Goal: Task Accomplishment & Management: Manage account settings

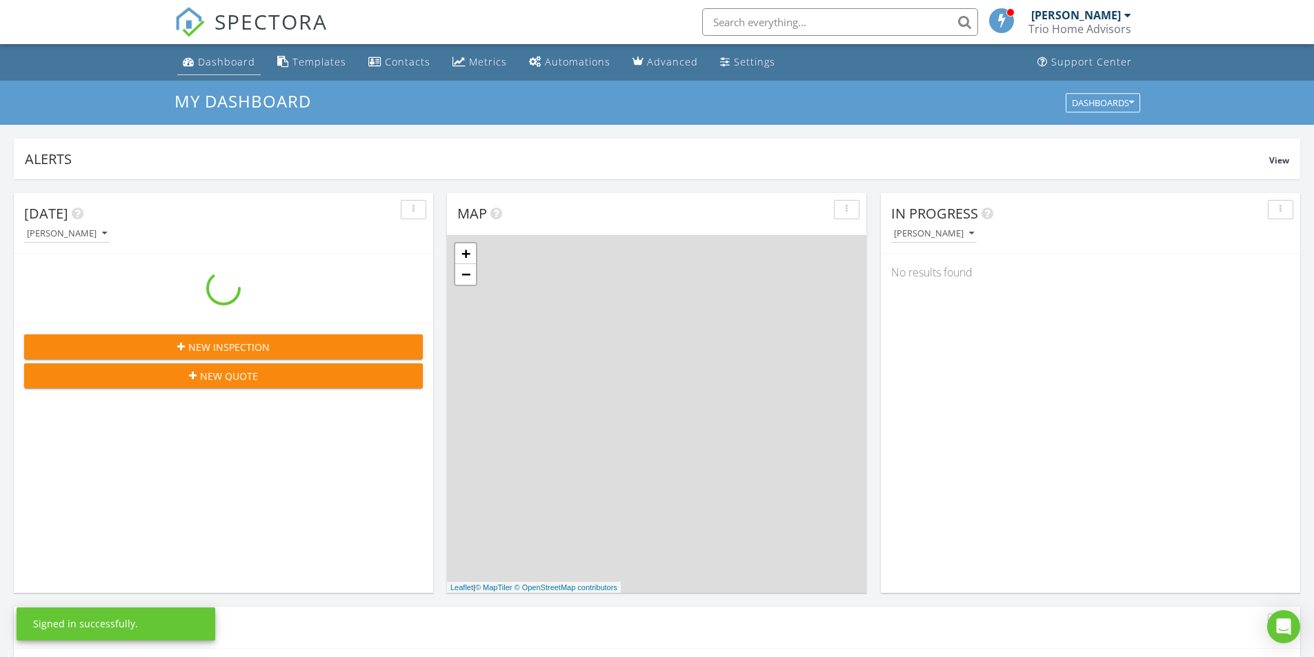
click at [251, 59] on div "Dashboard" at bounding box center [226, 61] width 57 height 13
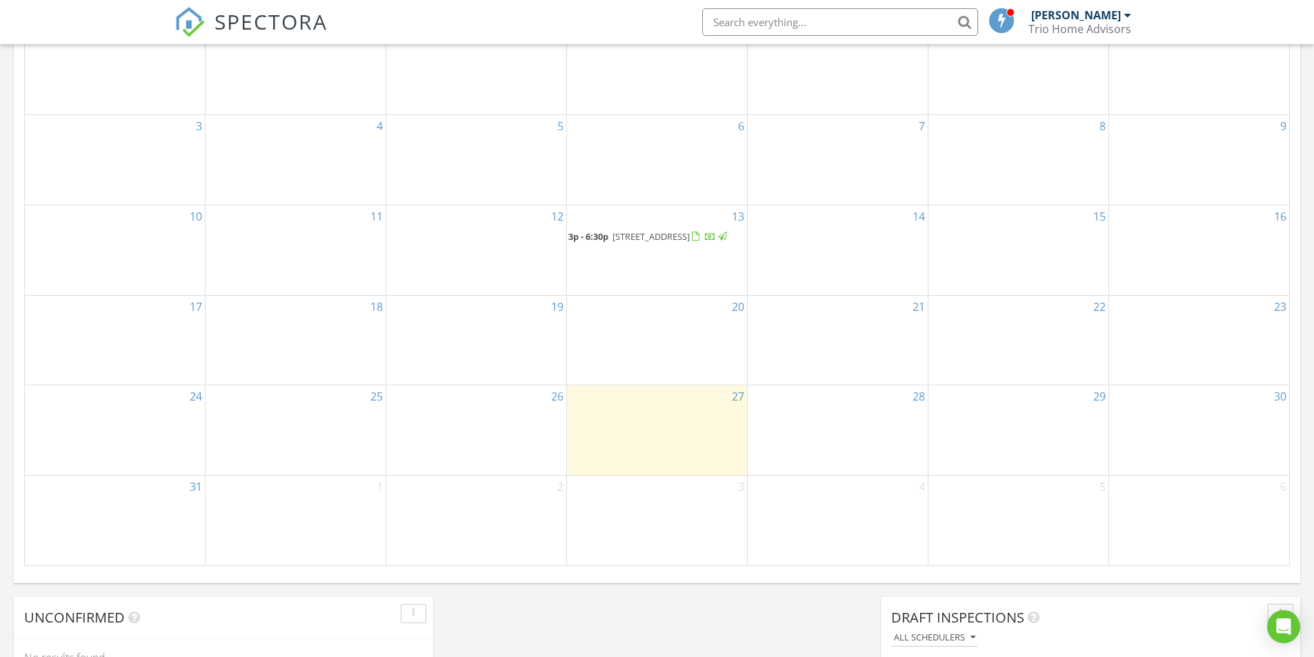
scroll to position [418, 0]
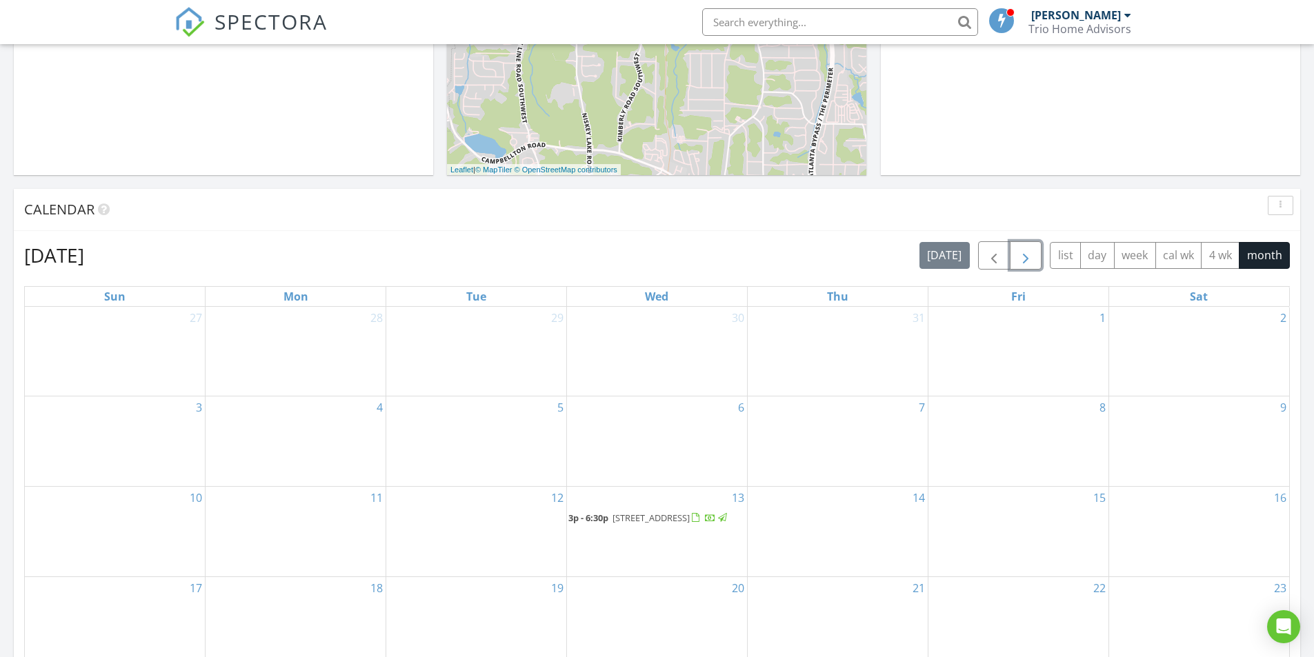
drag, startPoint x: 1022, startPoint y: 262, endPoint x: 1012, endPoint y: 268, distance: 11.1
click at [1022, 262] on span "button" at bounding box center [1025, 256] width 17 height 17
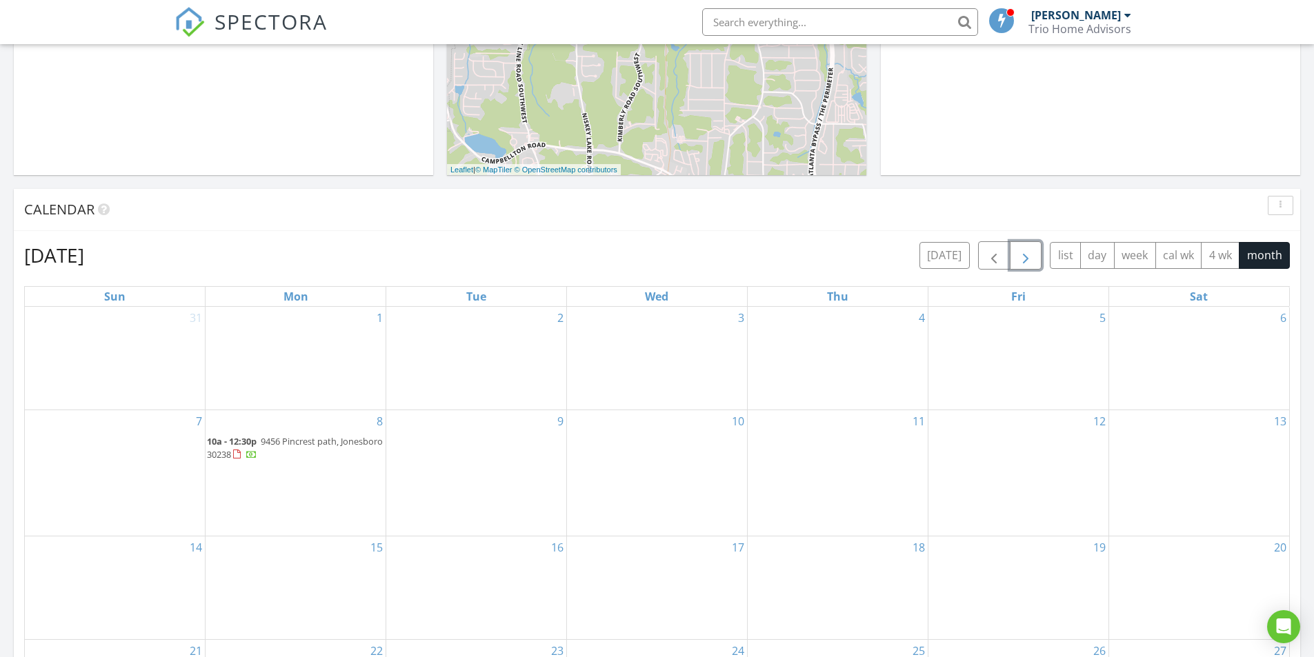
click at [298, 439] on span "9456 Pincrest path, Jonesboro 30238" at bounding box center [295, 448] width 176 height 26
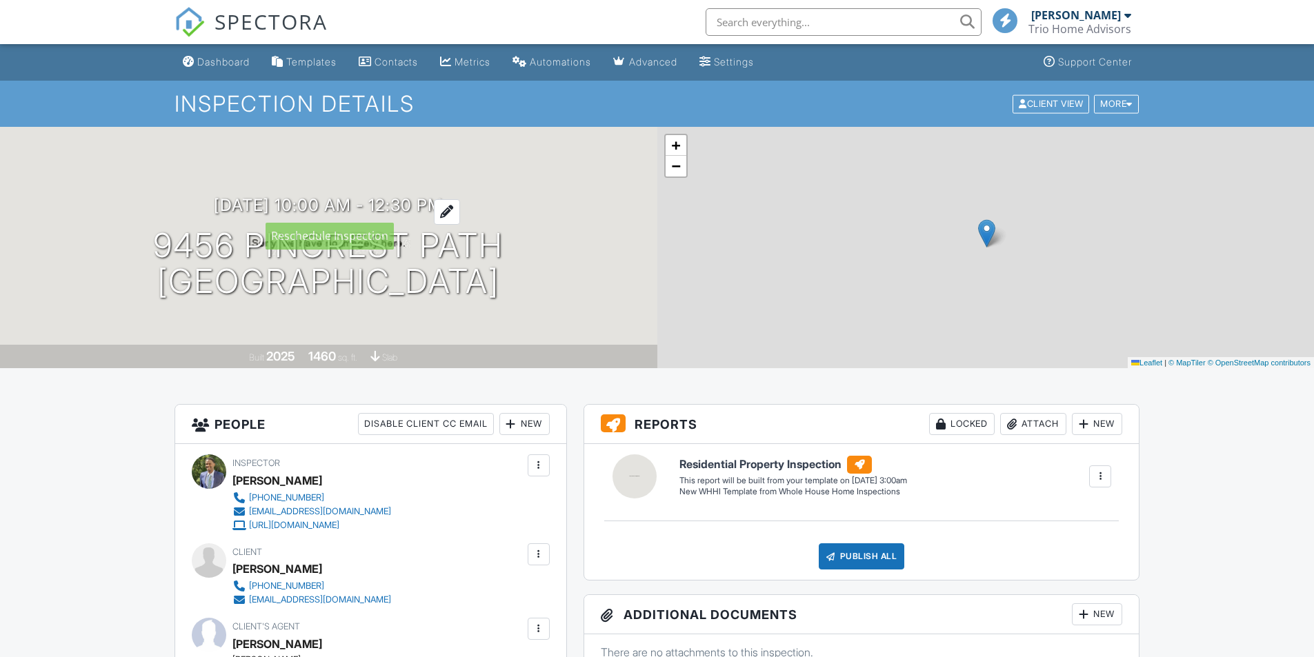
click at [460, 209] on div at bounding box center [447, 212] width 26 height 26
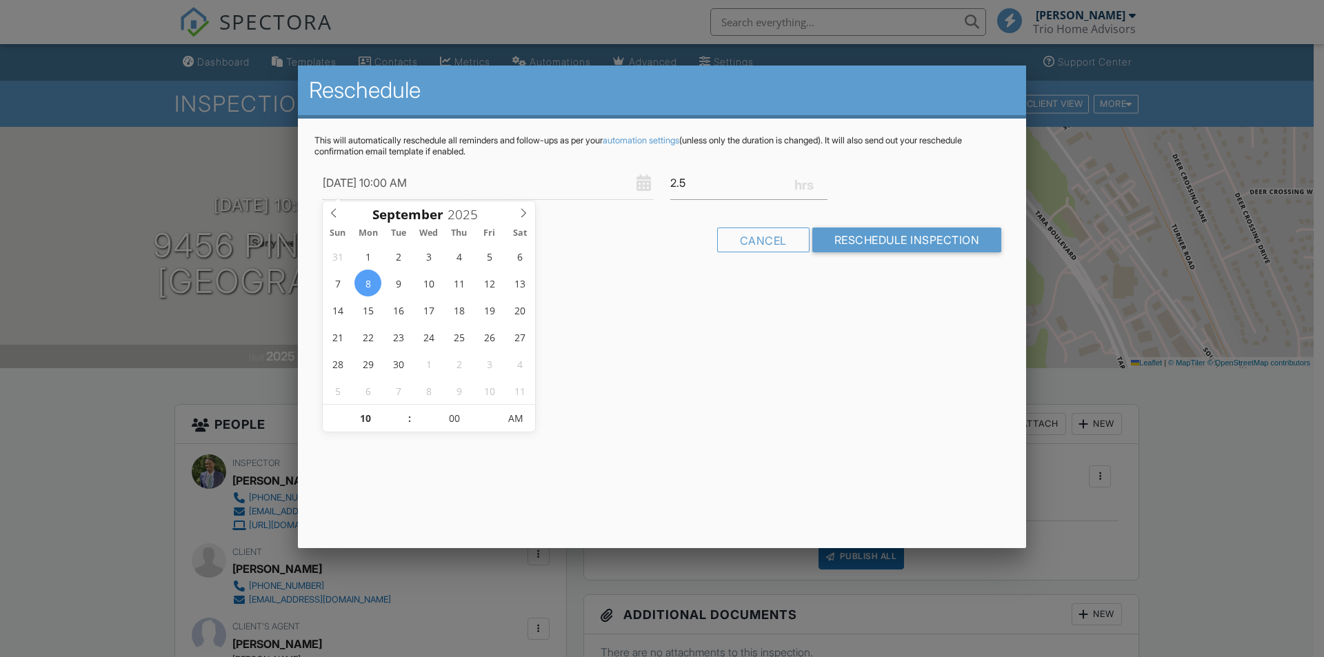
click at [653, 255] on div "Cancel Reschedule Inspection" at bounding box center [662, 245] width 695 height 35
click at [486, 187] on input "[DATE] 10:00 AM" at bounding box center [488, 183] width 331 height 34
click at [434, 186] on input "09/08/2025 10:00 AM" at bounding box center [488, 183] width 331 height 34
type input "09/08/2025 11:00 AM"
type input "11"
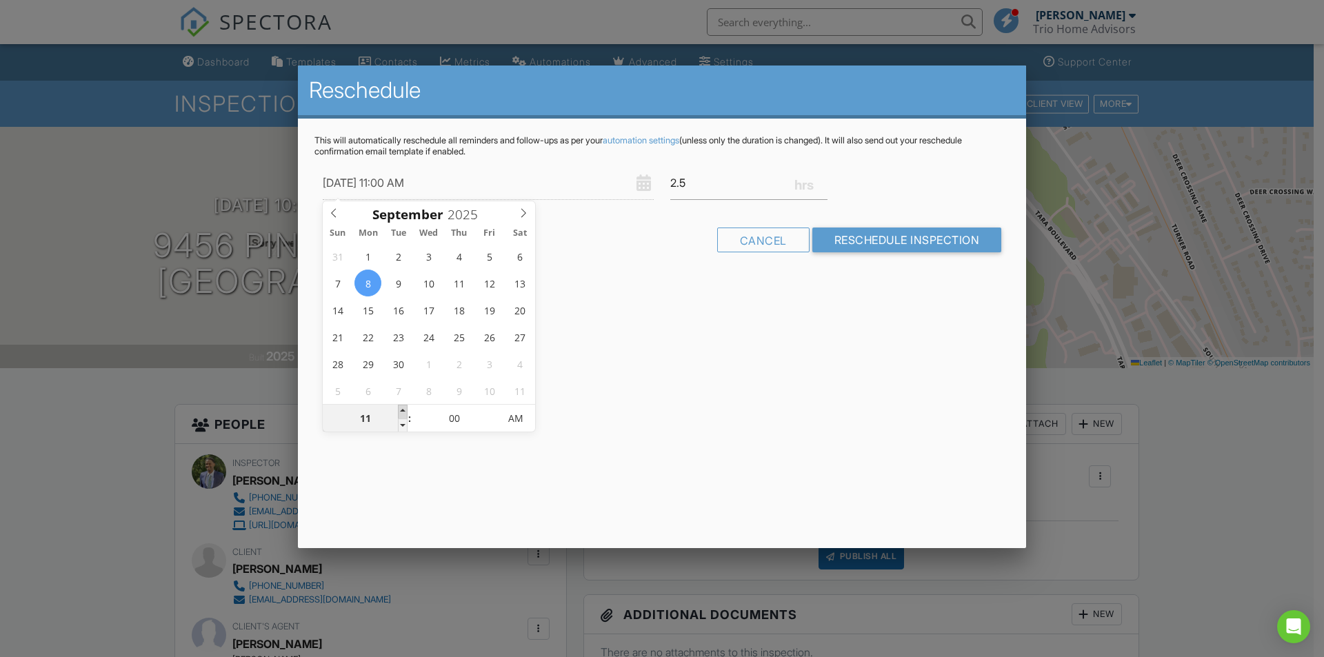
click at [402, 409] on span at bounding box center [403, 412] width 10 height 14
type input "09/08/2025 12:00 PM"
type input "12"
click at [402, 409] on span at bounding box center [403, 412] width 10 height 14
type input "09/08/2025 1:00 PM"
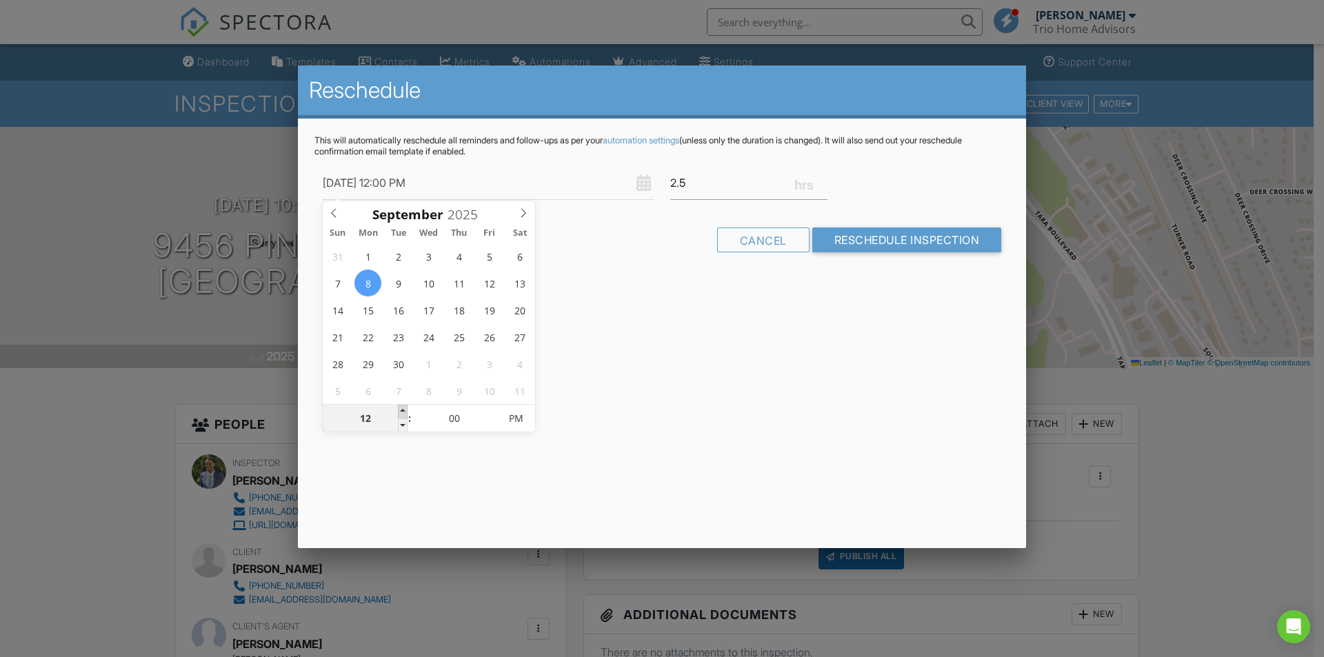
type input "01"
click at [402, 409] on span at bounding box center [403, 412] width 10 height 14
type input "09/08/2025 2:00 PM"
type input "02"
click at [402, 409] on span at bounding box center [403, 412] width 10 height 14
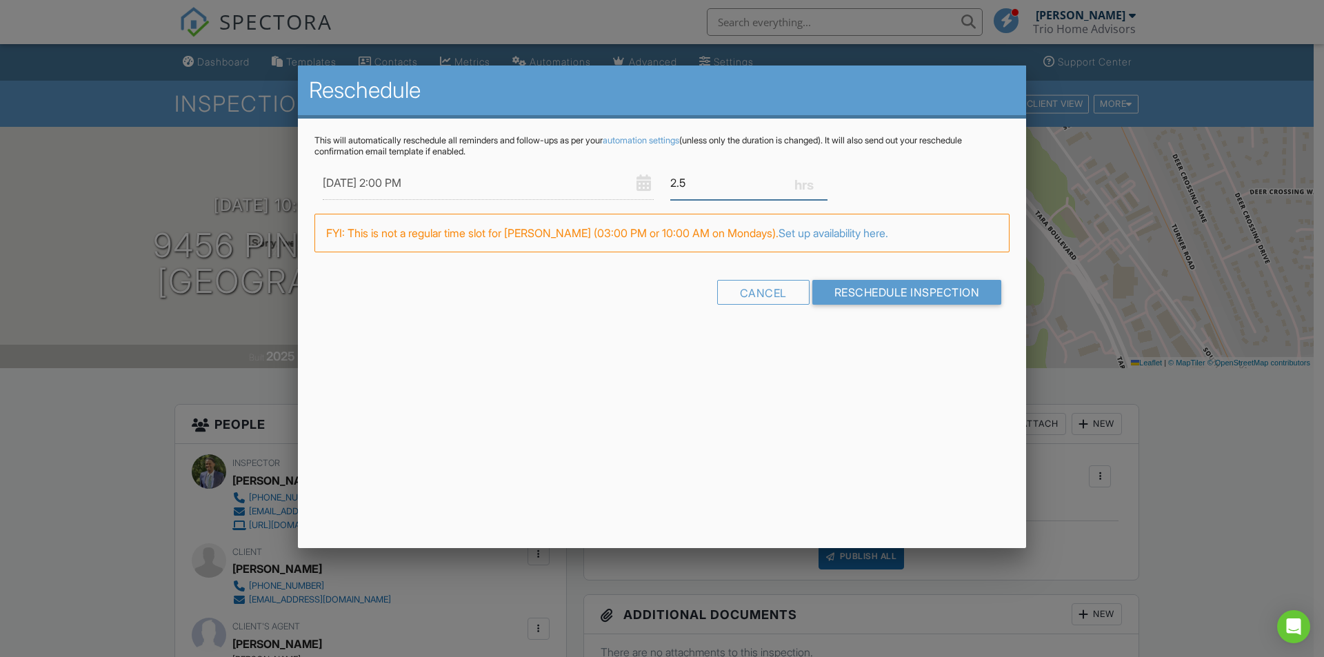
click at [719, 195] on input "2.5" at bounding box center [748, 183] width 157 height 34
type input "2"
type input "3.0"
click at [891, 304] on div "This will automatically reschedule all reminders and follow-ups as per your aut…" at bounding box center [662, 232] width 728 height 227
click at [836, 232] on link "Set up availability here." at bounding box center [834, 233] width 110 height 14
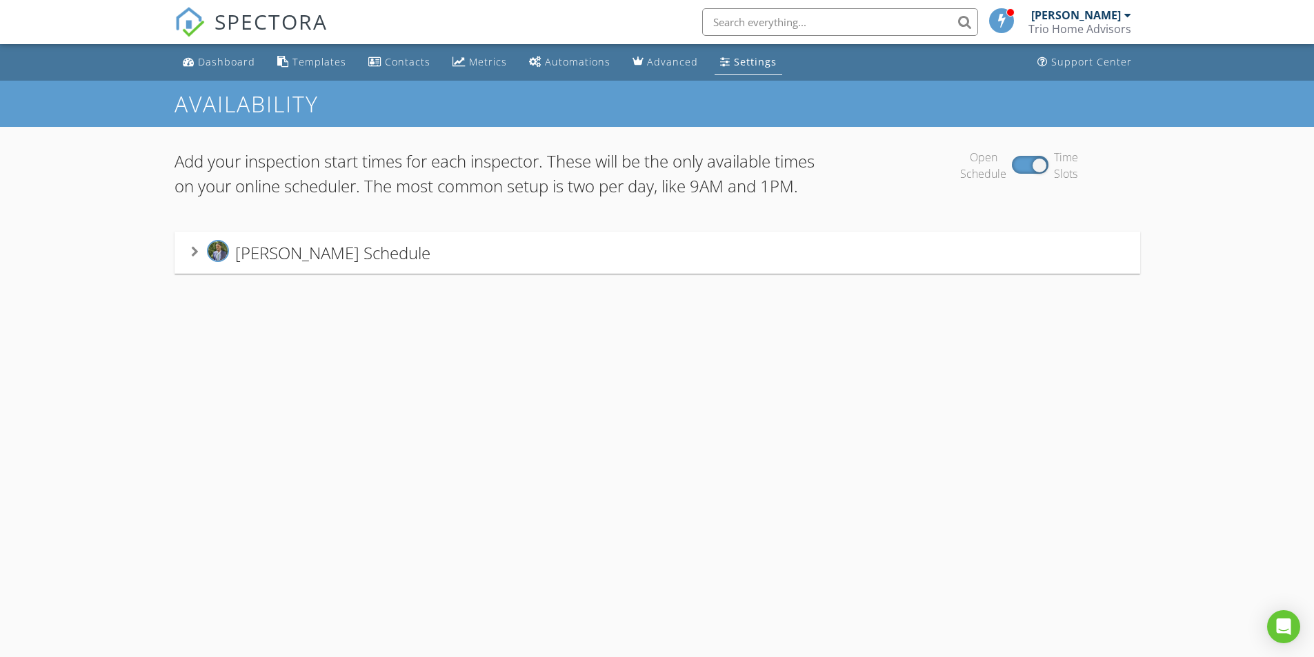
click at [447, 266] on div "Andre Carr's Schedule" at bounding box center [657, 253] width 933 height 26
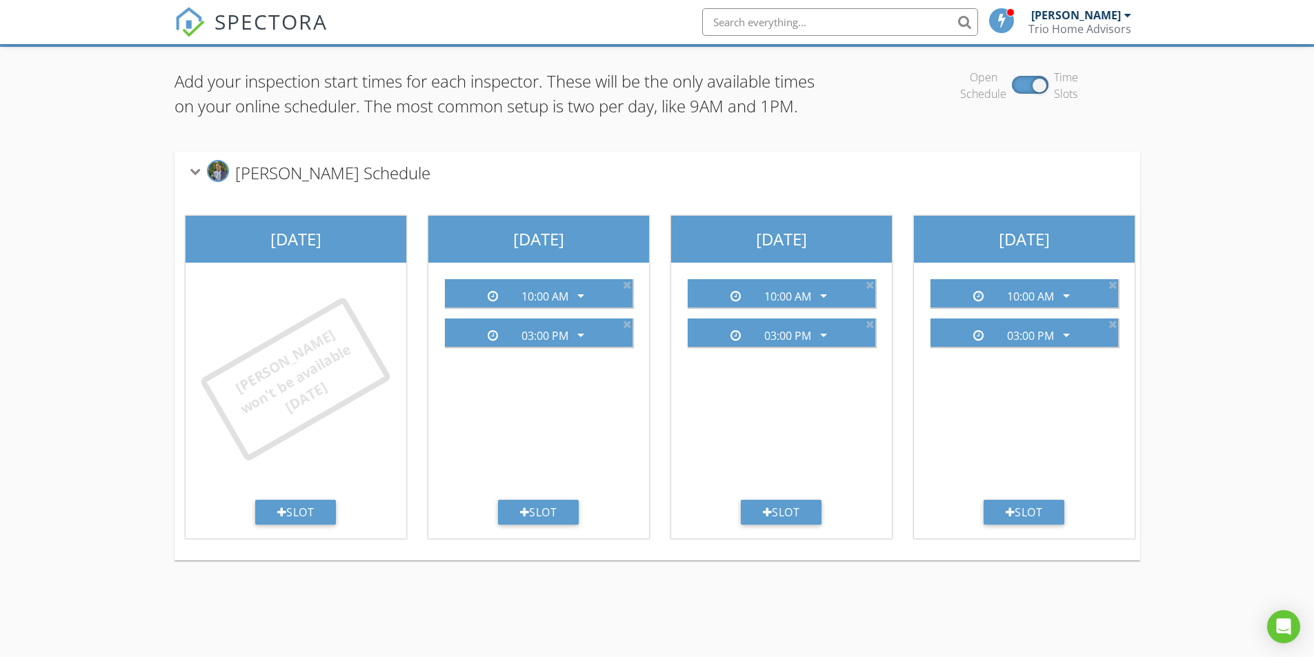
scroll to position [81, 0]
click at [530, 524] on div "Slot" at bounding box center [538, 511] width 81 height 25
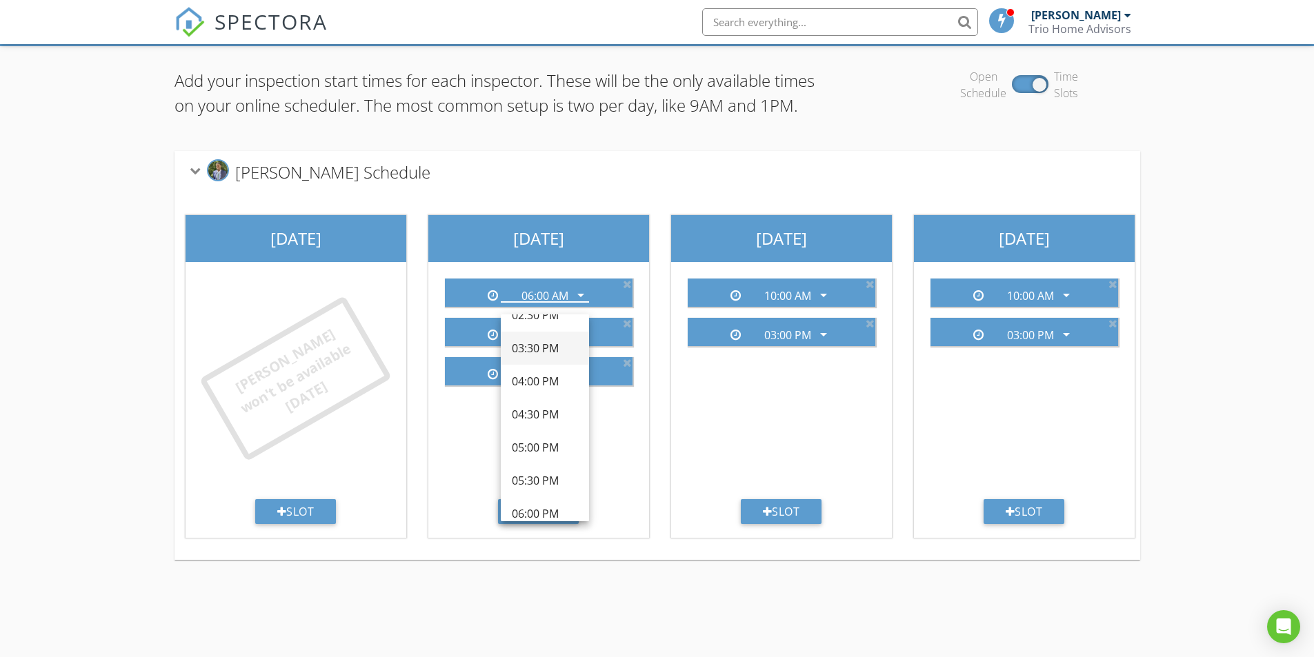
scroll to position [482, 0]
click at [532, 350] on div "02:00 PM" at bounding box center [545, 351] width 66 height 17
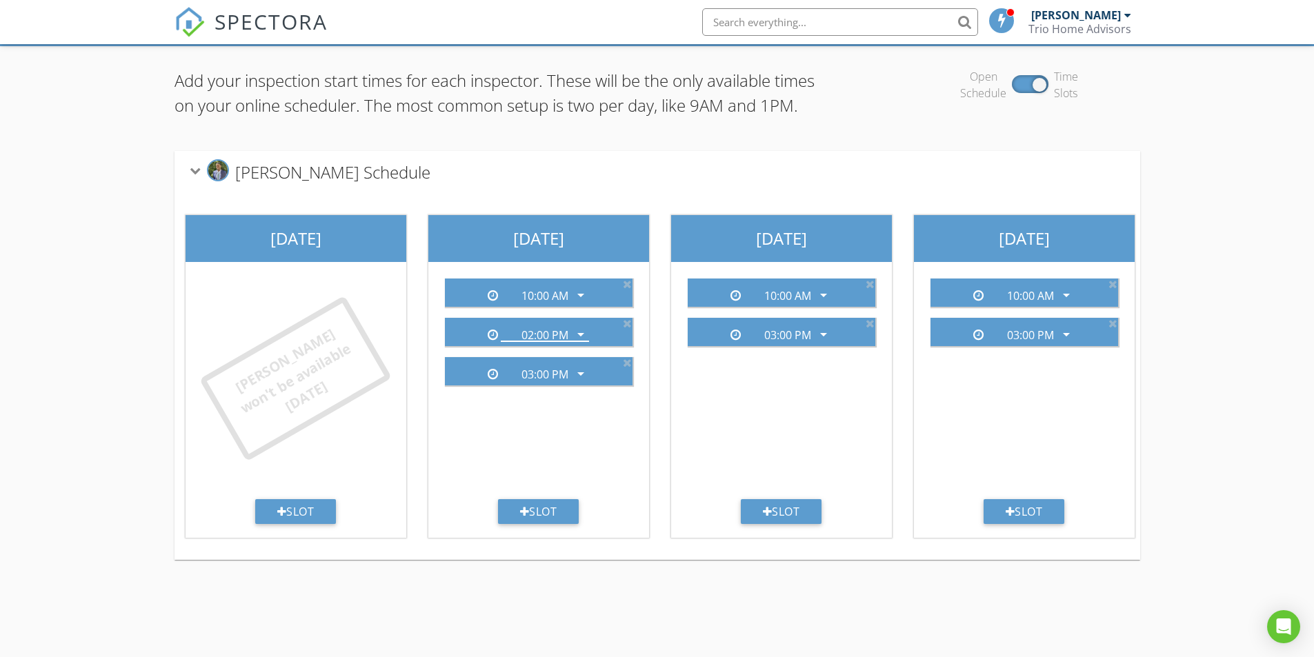
click at [188, 8] on img at bounding box center [190, 22] width 30 height 30
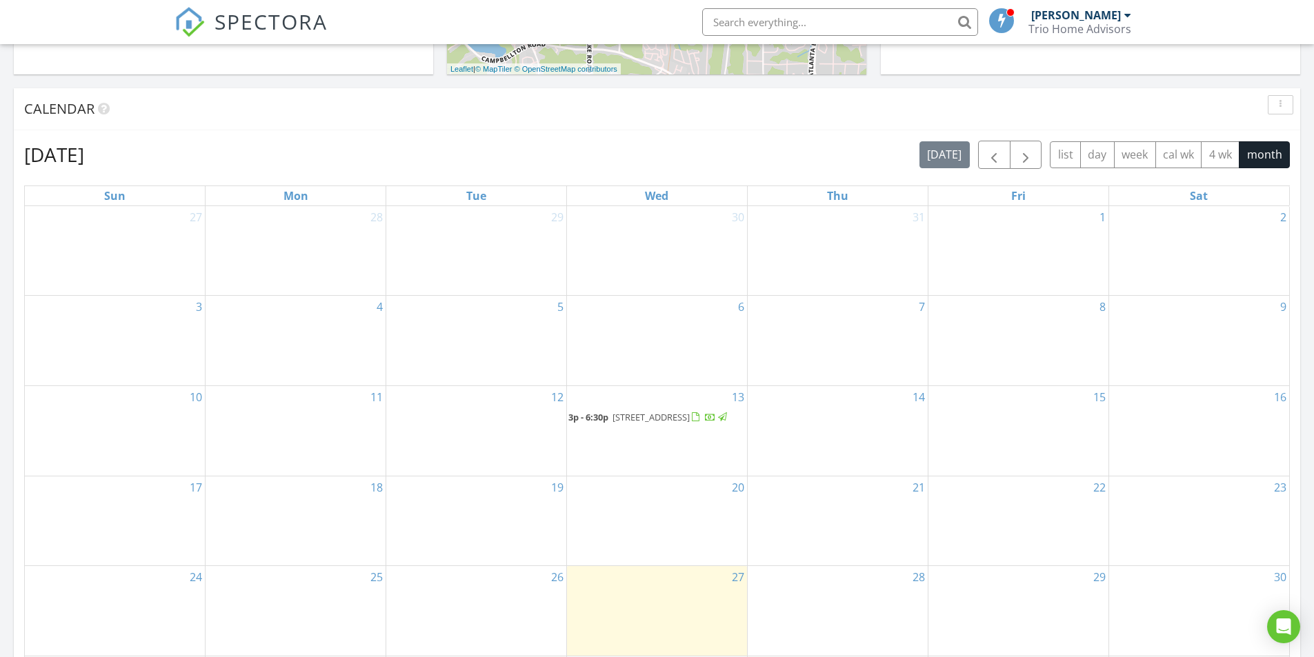
scroll to position [414, 0]
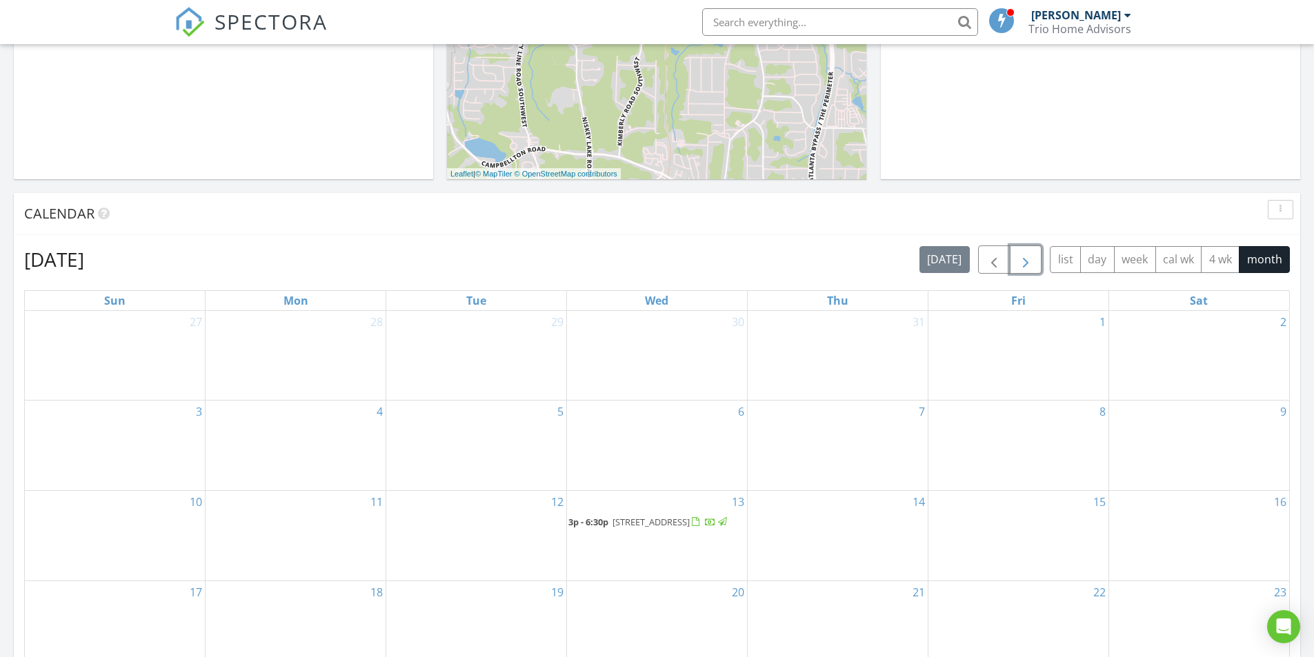
click at [1035, 265] on button "button" at bounding box center [1026, 260] width 32 height 28
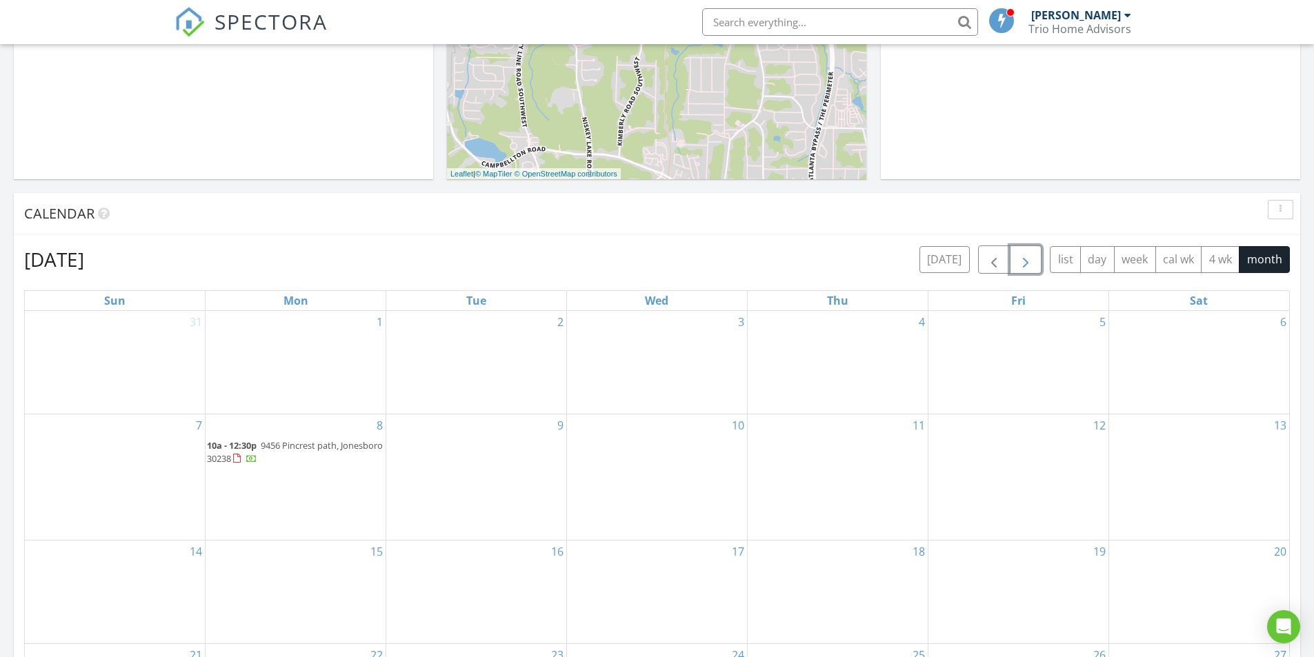
click at [251, 450] on span "10a - 12:30p" at bounding box center [232, 445] width 50 height 12
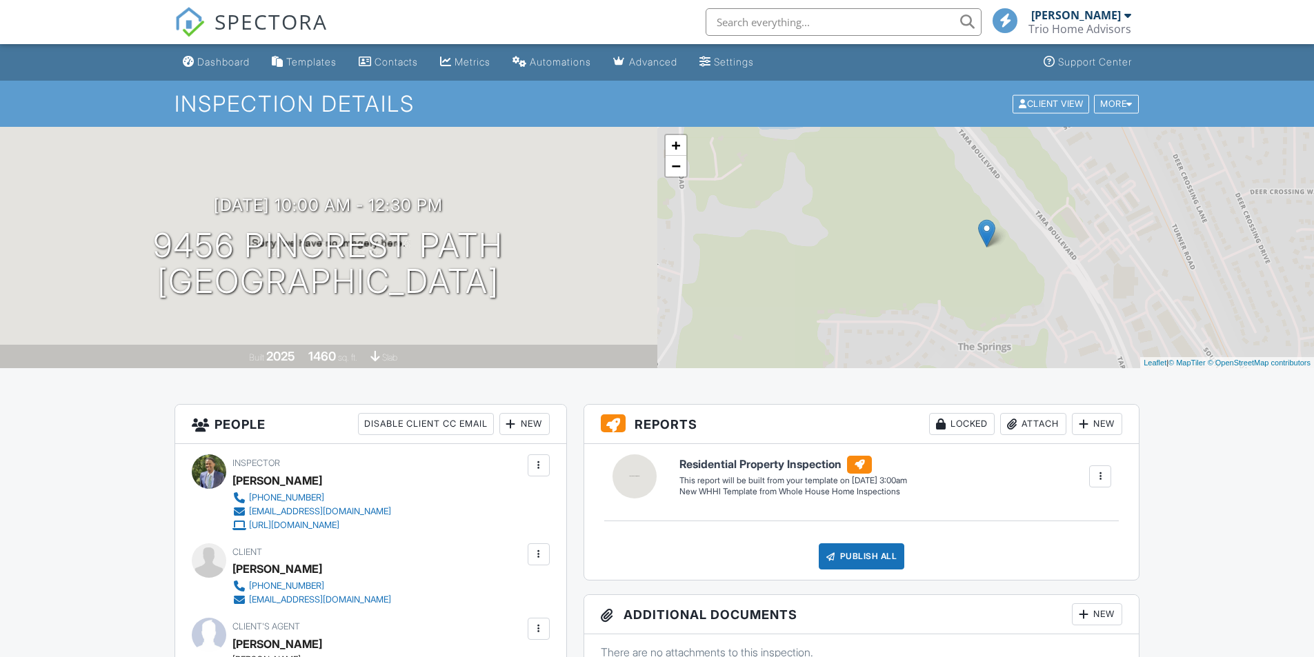
click at [0, 0] on div at bounding box center [0, 0] width 0 height 0
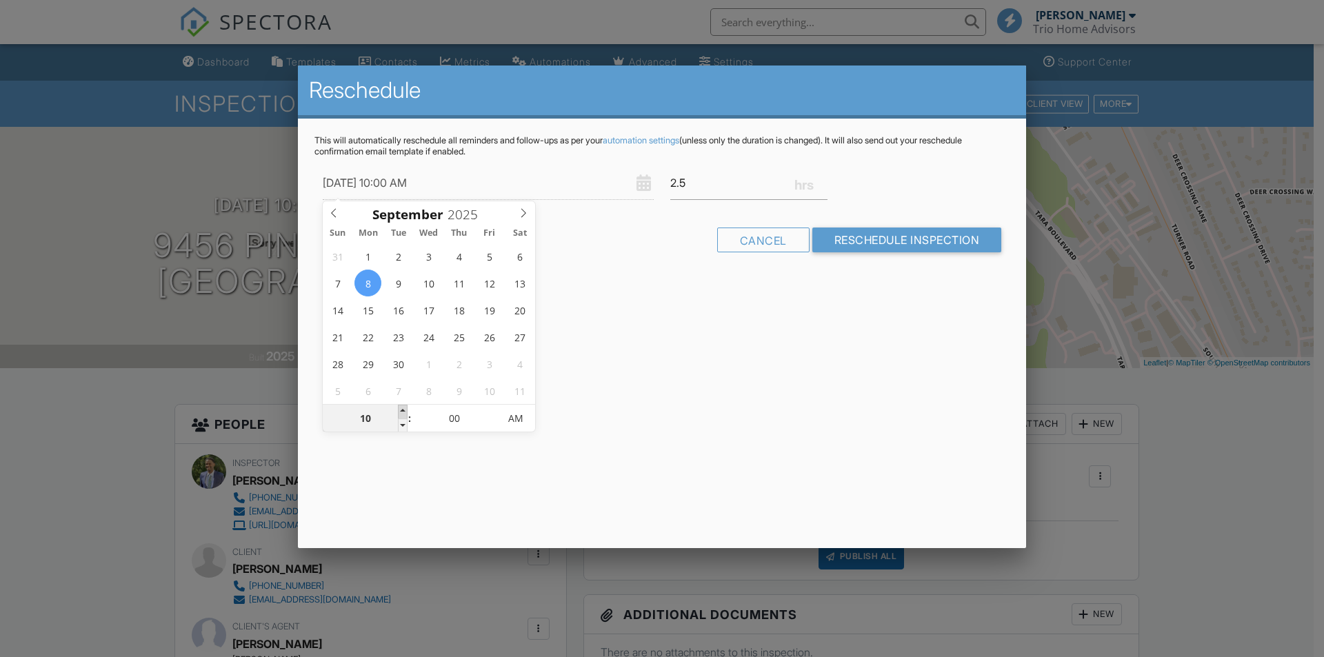
type input "09/08/2025 11:00 AM"
type input "11"
click at [407, 411] on span at bounding box center [403, 412] width 10 height 14
type input "09/08/2025 12:00 PM"
type input "12"
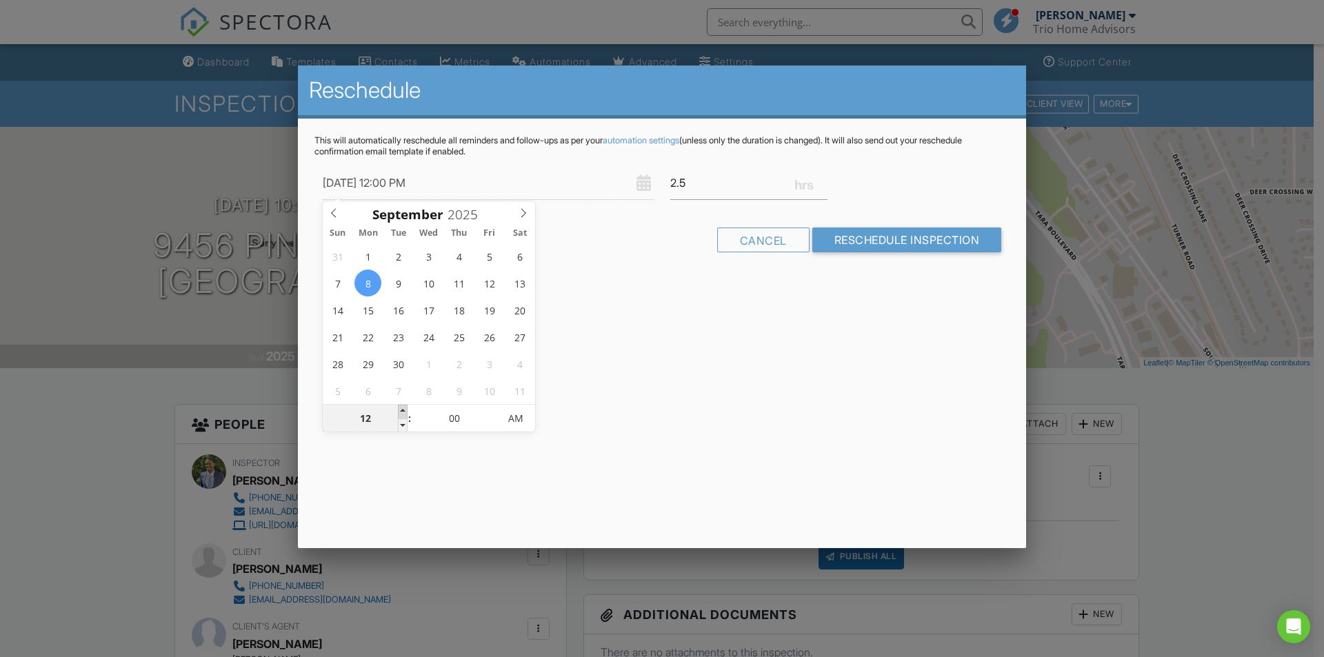
click at [405, 411] on span at bounding box center [403, 412] width 10 height 14
type input "09/08/2025 1:00 PM"
type input "01"
click at [405, 411] on span at bounding box center [403, 412] width 10 height 14
type input "[DATE] 2:00 PM"
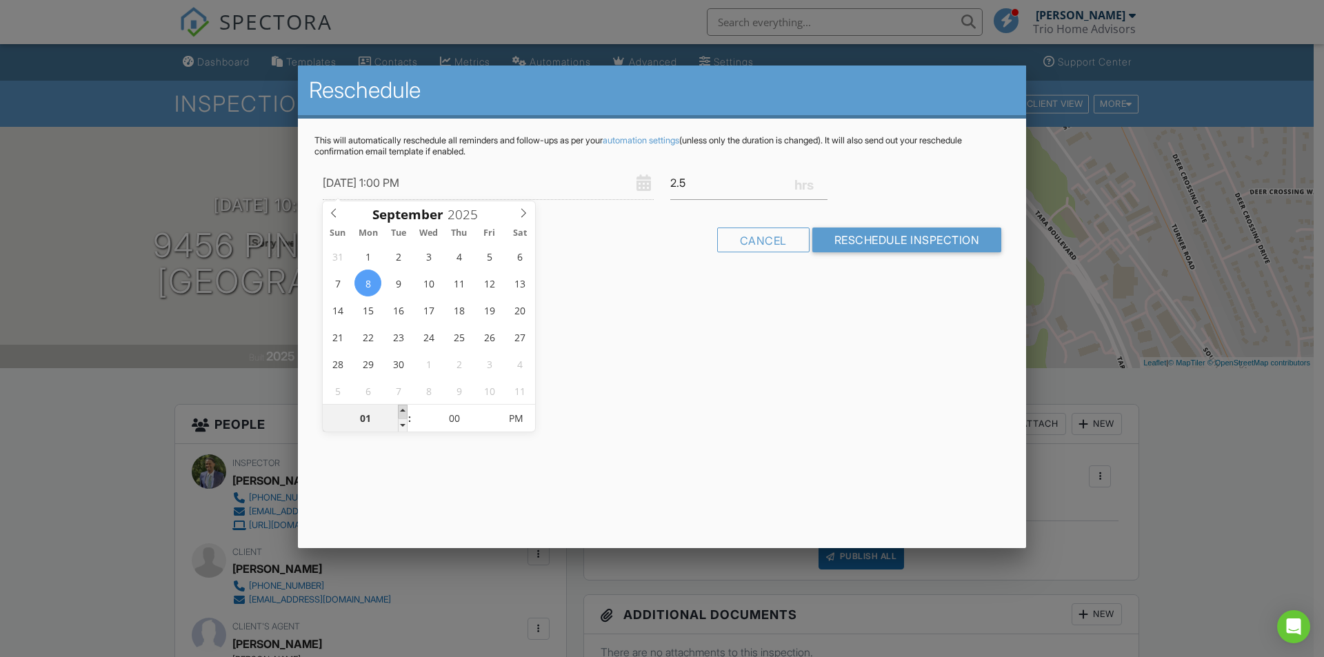
type input "02"
click at [405, 411] on span at bounding box center [403, 412] width 10 height 14
click at [708, 182] on input "2.5" at bounding box center [748, 183] width 157 height 34
type input "2"
type input "2.5"
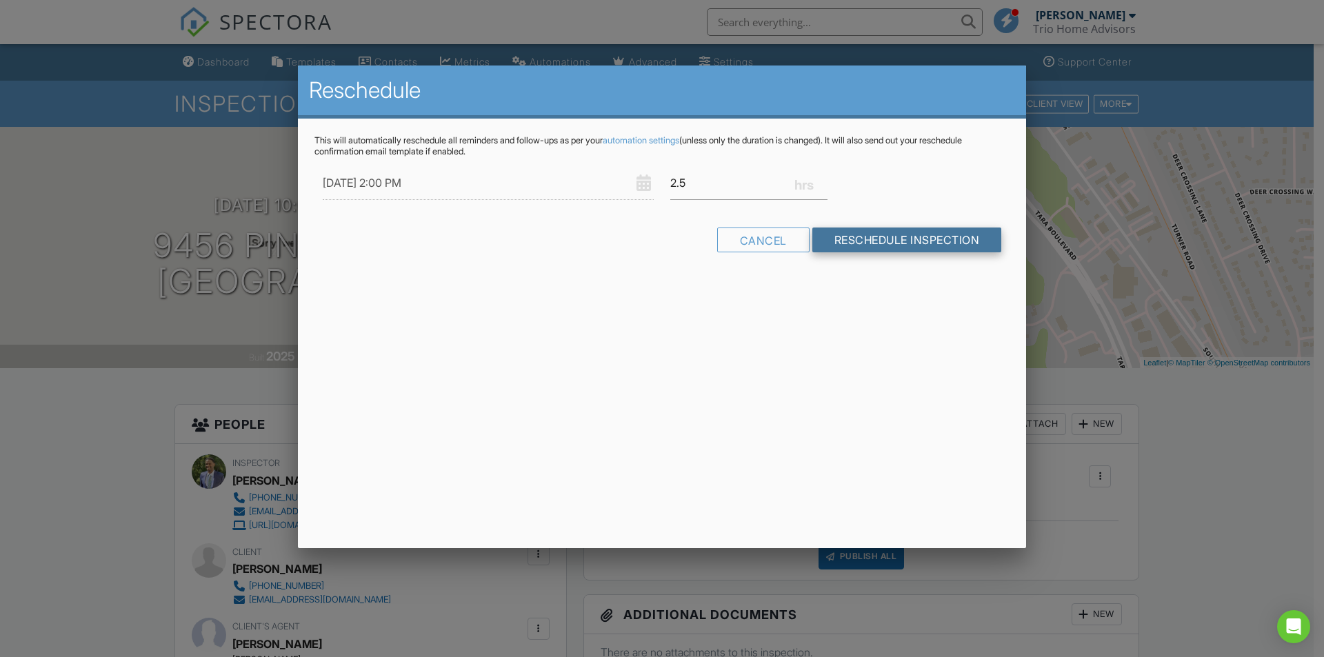
click at [940, 244] on input "Reschedule Inspection" at bounding box center [908, 240] width 190 height 25
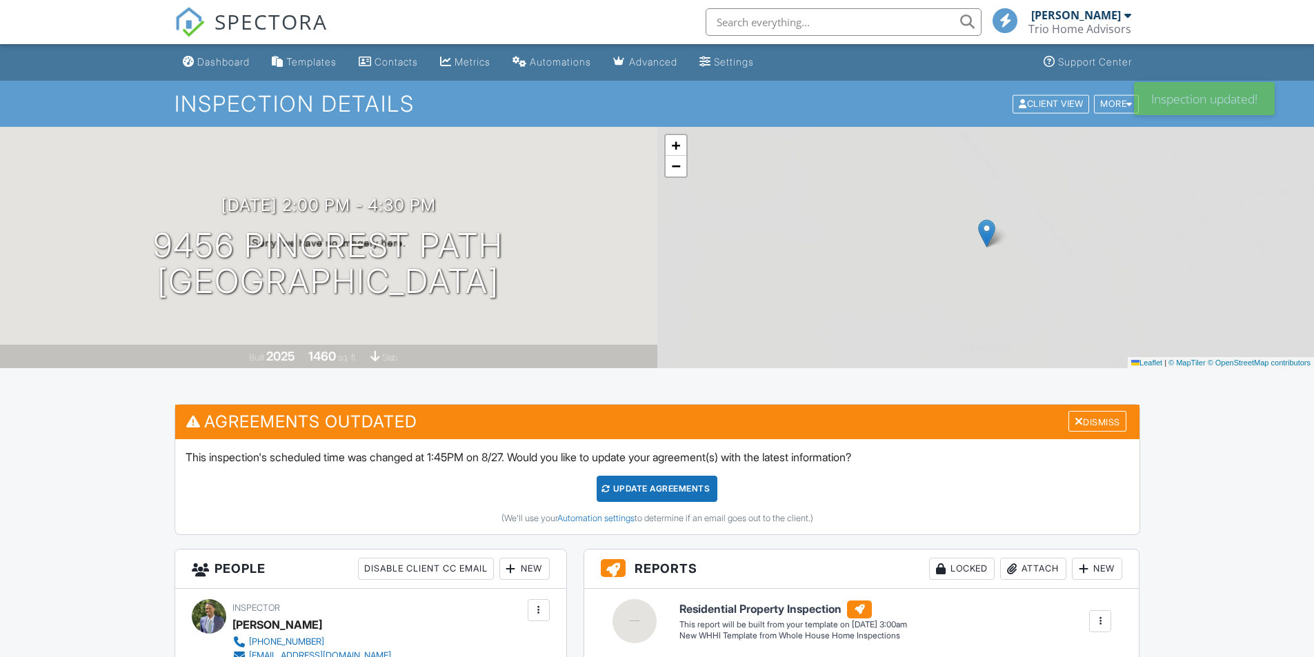
click at [637, 491] on div "Update Agreements" at bounding box center [657, 489] width 121 height 26
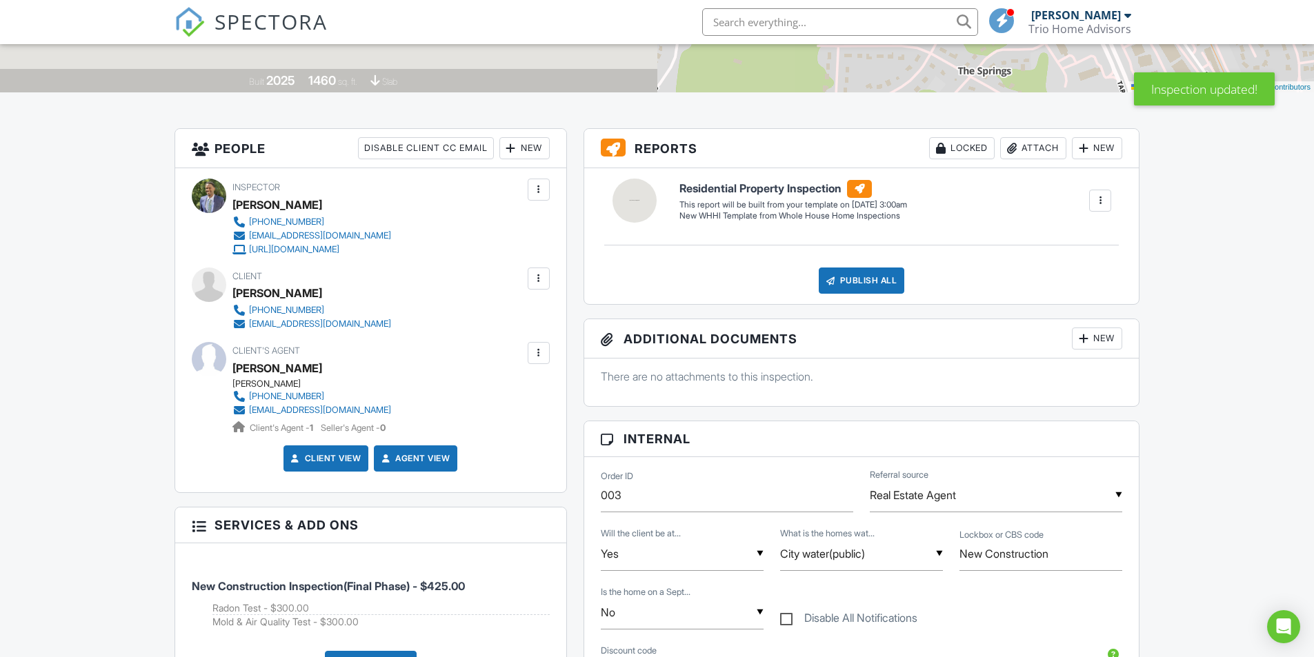
scroll to position [690, 0]
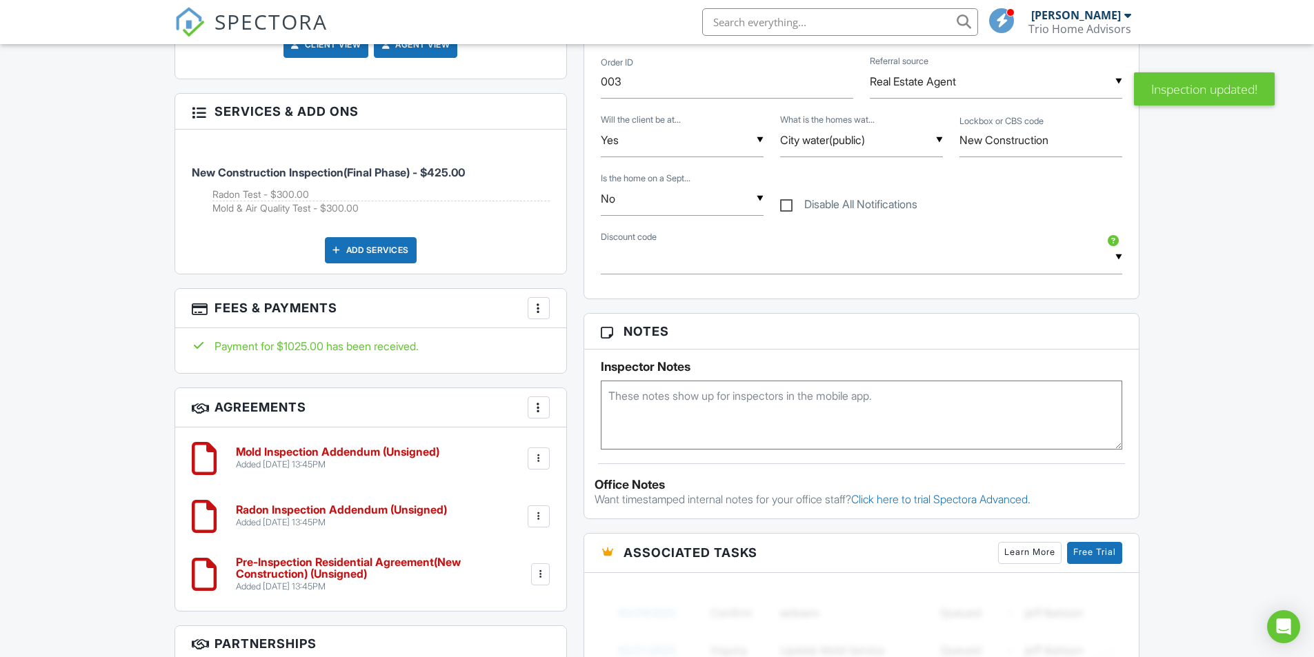
click at [366, 564] on h6 "Pre-Inspection Residential Agreement(New Construction) (Unsigned)" at bounding box center [382, 569] width 293 height 24
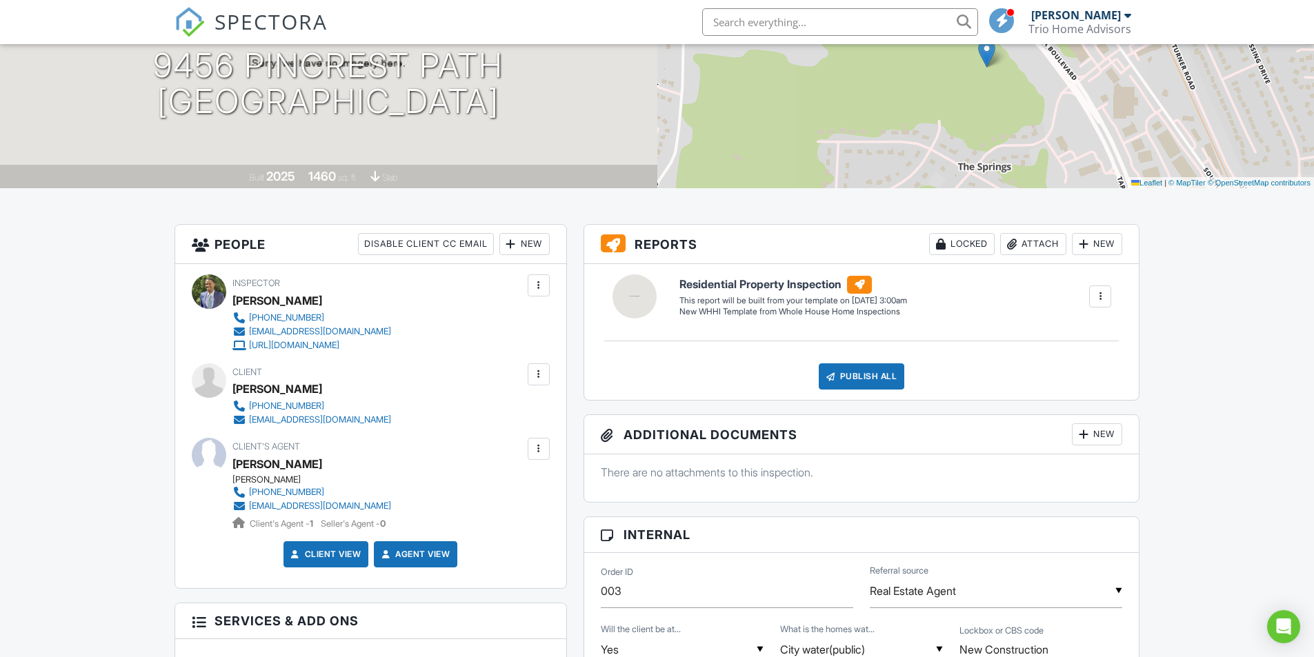
scroll to position [414, 0]
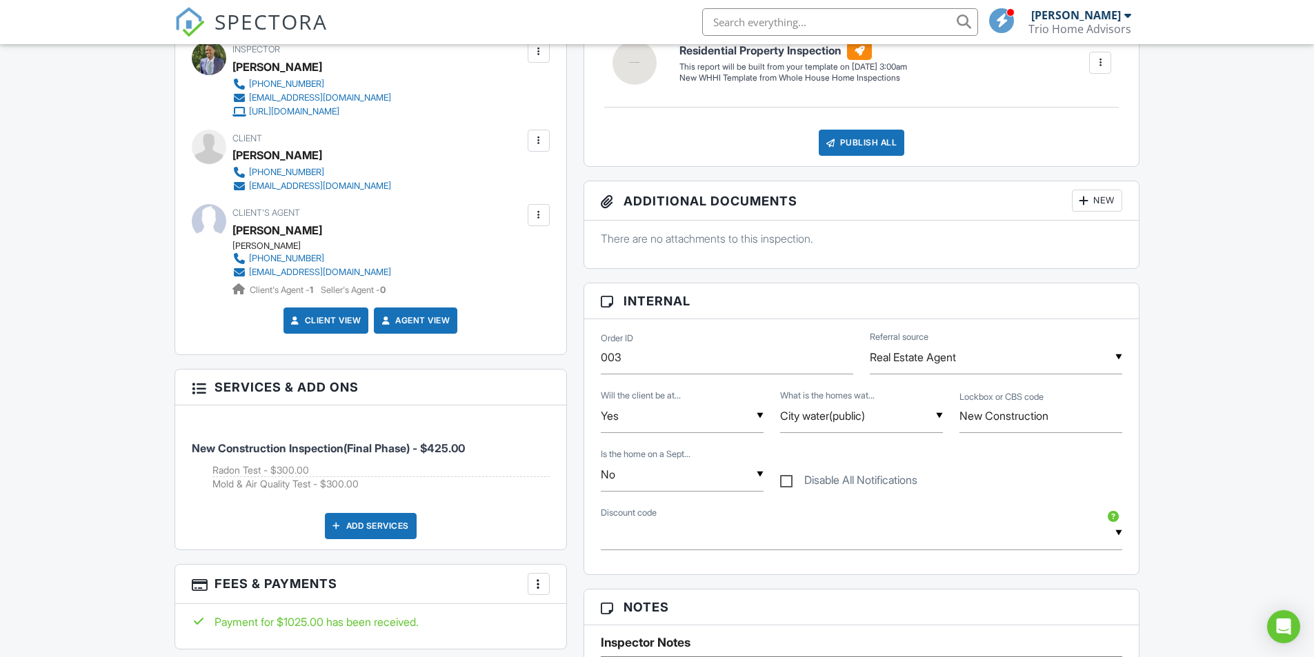
click at [329, 321] on link "Client View" at bounding box center [324, 321] width 73 height 14
